Goal: Information Seeking & Learning: Learn about a topic

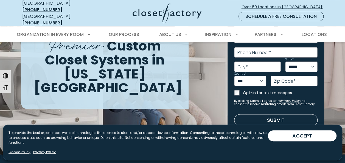
scroll to position [71, 0]
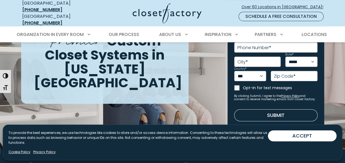
click at [316, 137] on button "ACCEPT" at bounding box center [302, 136] width 69 height 11
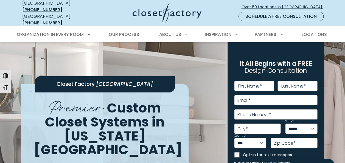
scroll to position [0, 0]
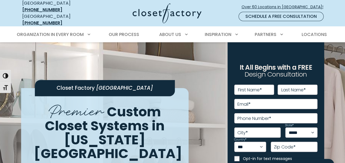
click at [87, 32] on span "Primary Menu" at bounding box center [88, 33] width 7 height 7
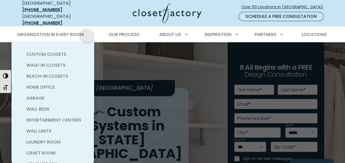
click at [29, 63] on span "Walk-In Closets" at bounding box center [45, 65] width 39 height 6
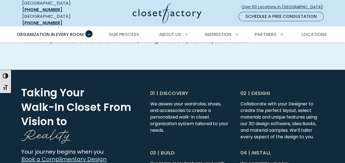
scroll to position [1349, 0]
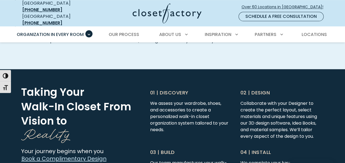
click at [184, 89] on p "01 | Discovery" at bounding box center [189, 92] width 78 height 7
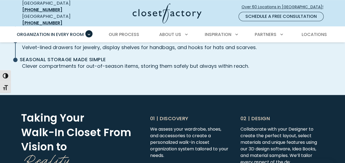
scroll to position [1325, 0]
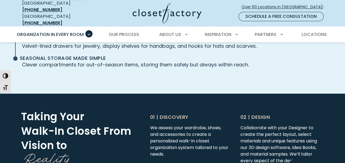
click at [261, 113] on p "02 | Design" at bounding box center [280, 116] width 78 height 7
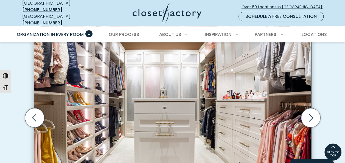
scroll to position [165, 0]
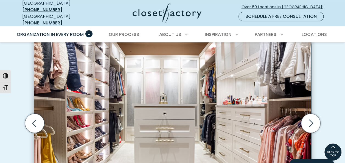
click at [312, 114] on icon "Next slide" at bounding box center [310, 123] width 19 height 19
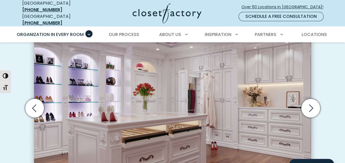
scroll to position [181, 0]
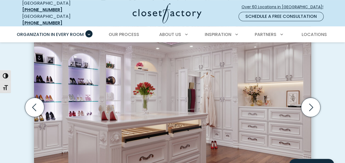
click at [310, 98] on icon "Next slide" at bounding box center [310, 107] width 19 height 19
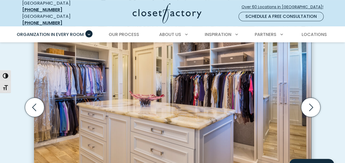
click at [311, 98] on icon "Next slide" at bounding box center [310, 107] width 19 height 19
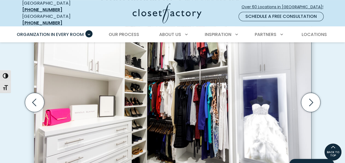
scroll to position [185, 0]
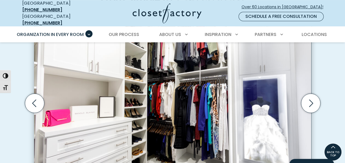
click at [313, 94] on icon "Next slide" at bounding box center [310, 103] width 19 height 19
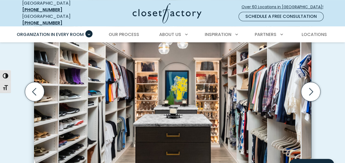
scroll to position [195, 0]
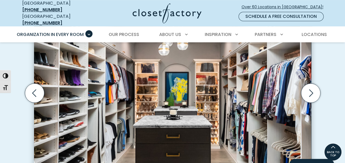
click at [311, 84] on icon "Next slide" at bounding box center [310, 93] width 19 height 19
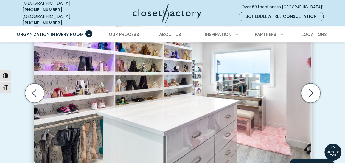
click at [311, 84] on icon "Next slide" at bounding box center [310, 93] width 19 height 19
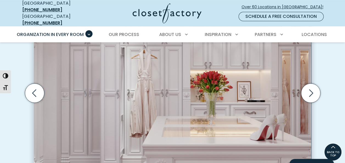
click at [312, 89] on icon "Next slide" at bounding box center [311, 92] width 4 height 7
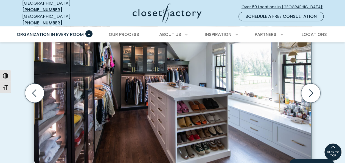
click at [310, 84] on icon "Next slide" at bounding box center [310, 93] width 19 height 19
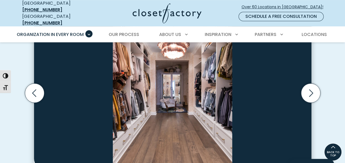
click at [312, 89] on icon "Next slide" at bounding box center [311, 92] width 4 height 7
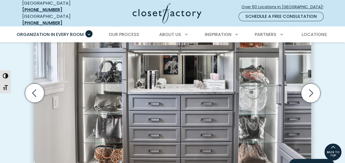
click at [309, 84] on icon "Next slide" at bounding box center [310, 93] width 19 height 19
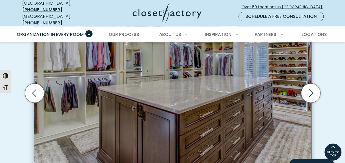
click at [309, 84] on icon "Next slide" at bounding box center [310, 93] width 19 height 19
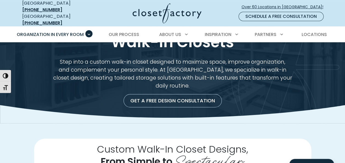
scroll to position [0, 0]
